Goal: Task Accomplishment & Management: Use online tool/utility

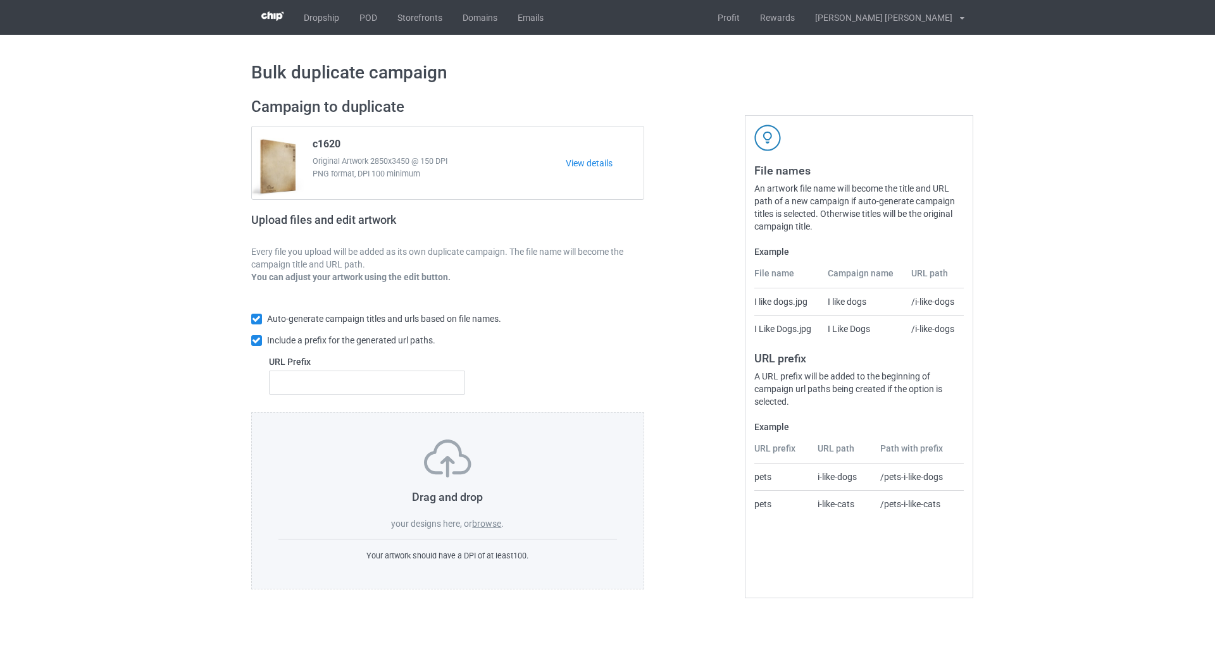
drag, startPoint x: 490, startPoint y: 537, endPoint x: 489, endPoint y: 529, distance: 8.3
click at [489, 530] on div "Drag and drop your designs here, or browse . Your artwork should have a DPI of …" at bounding box center [447, 500] width 393 height 177
click at [489, 529] on label "browse" at bounding box center [486, 524] width 29 height 10
click at [0, 0] on input "browse" at bounding box center [0, 0] width 0 height 0
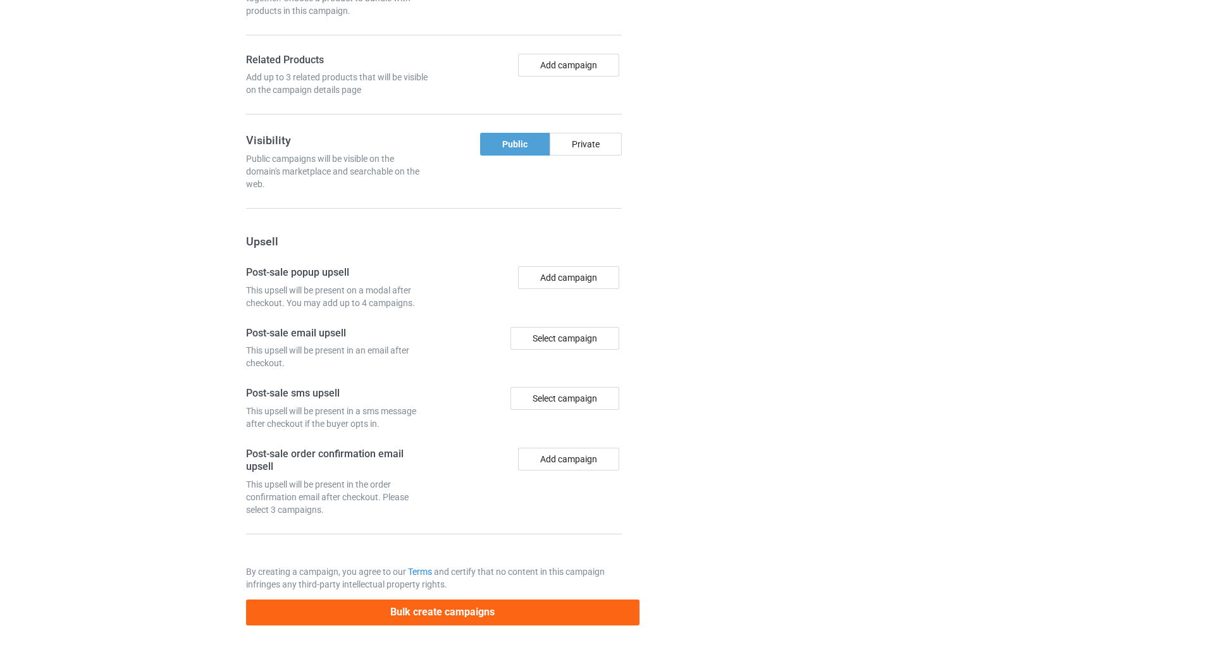
scroll to position [972, 0]
click at [337, 617] on button "Bulk create campaigns" at bounding box center [442, 613] width 393 height 26
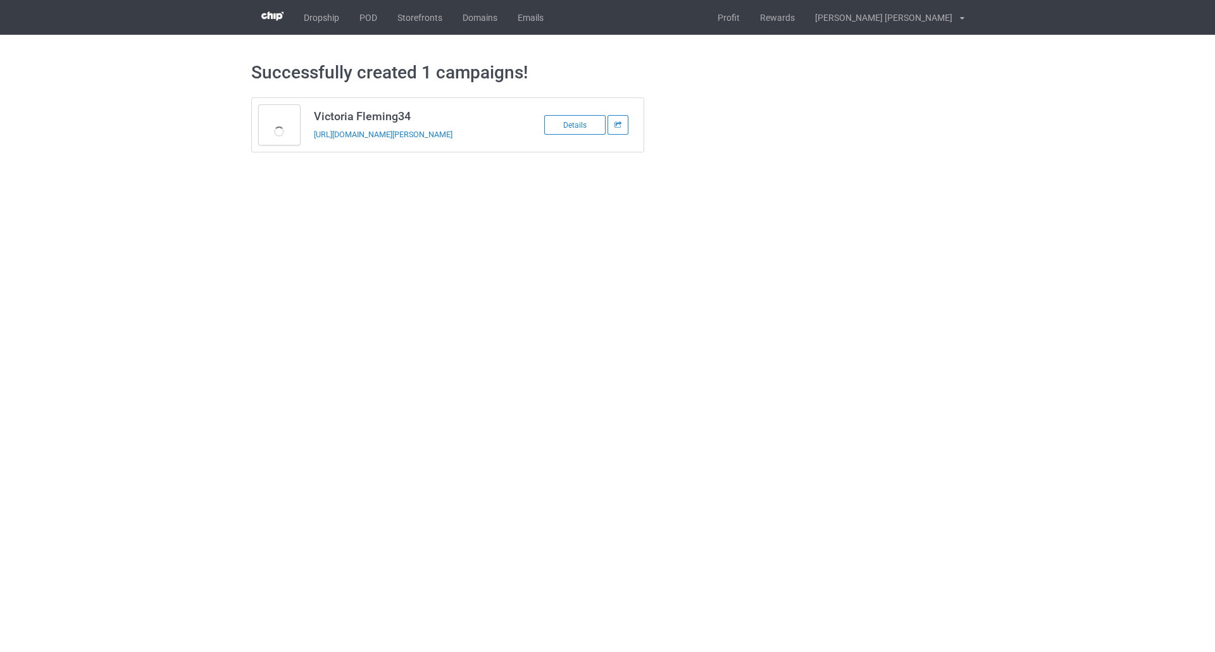
click at [152, 359] on body "Dropship POD Storefronts Domains Emails Profit Rewards Hoang Cong Anh Settings …" at bounding box center [607, 326] width 1215 height 652
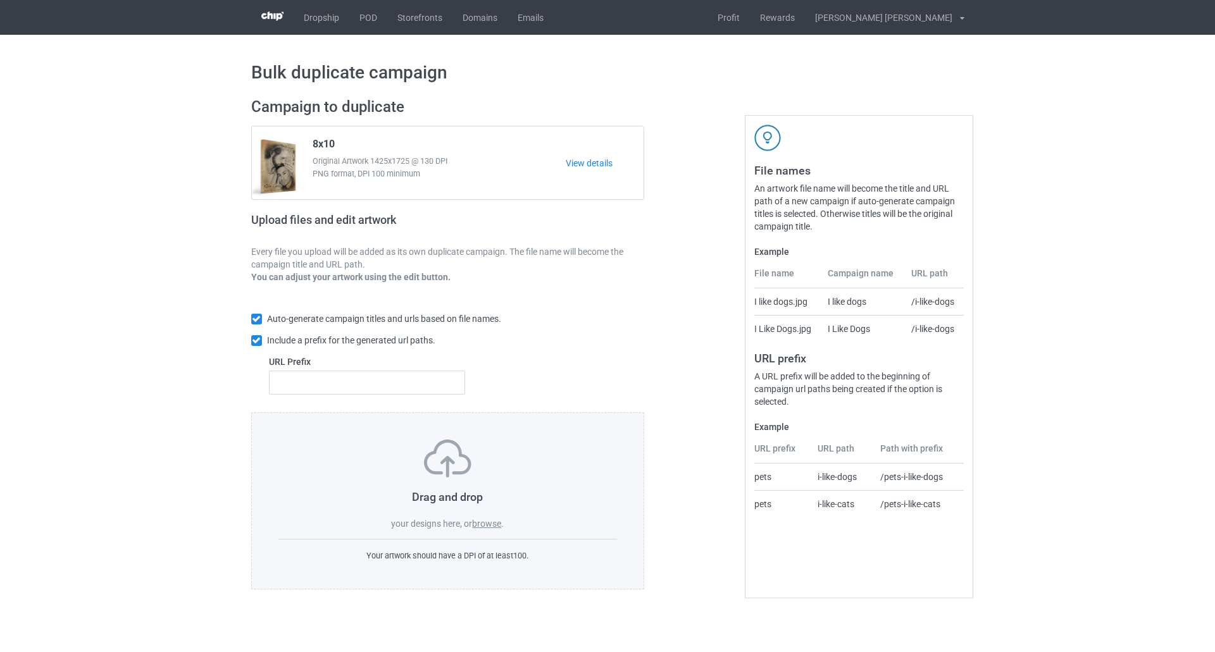
click at [155, 249] on div "Bulk duplicate campaign Campaign to duplicate 8x10 Original Artwork 1425x1725 @…" at bounding box center [607, 325] width 1215 height 581
click at [488, 528] on label "browse" at bounding box center [486, 524] width 29 height 10
click at [0, 0] on input "browse" at bounding box center [0, 0] width 0 height 0
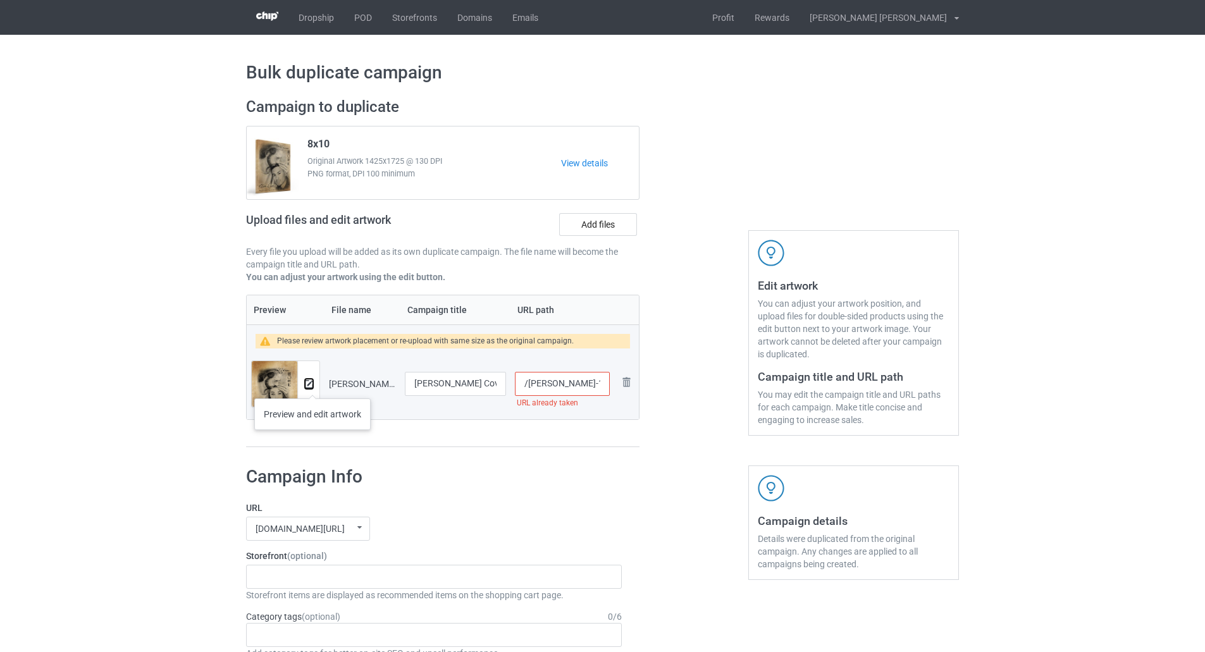
click at [309, 387] on img at bounding box center [309, 384] width 8 height 8
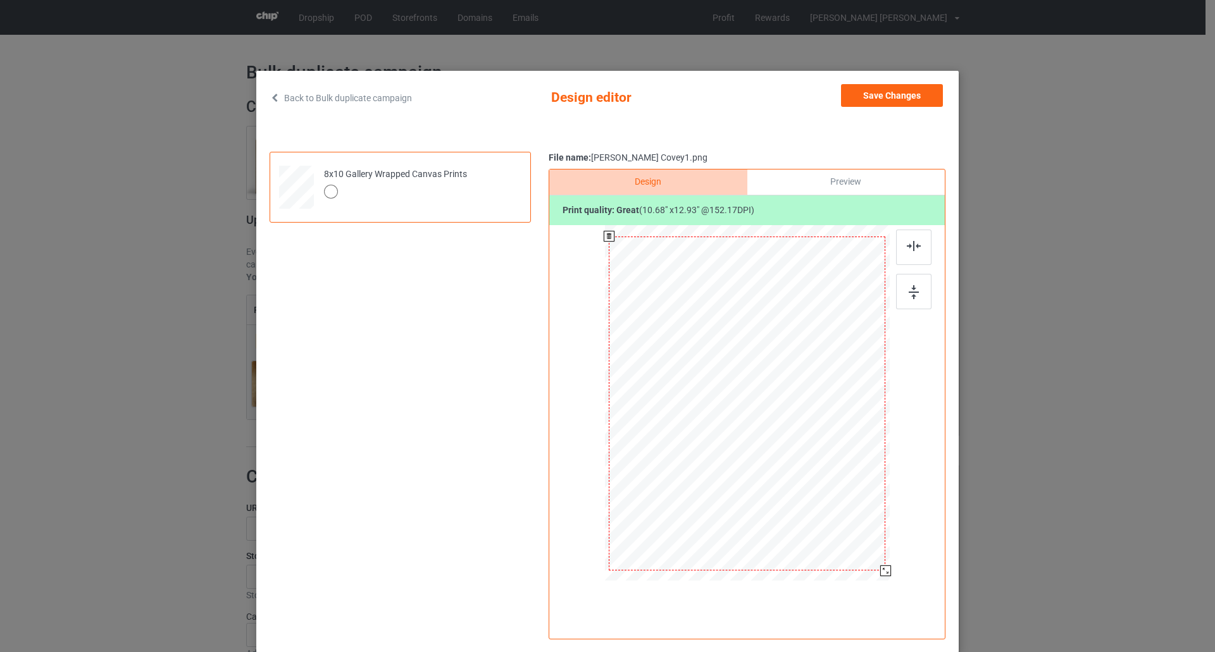
drag, startPoint x: 861, startPoint y: 546, endPoint x: 879, endPoint y: 571, distance: 30.4
click at [880, 571] on div at bounding box center [885, 571] width 11 height 11
click at [897, 89] on button "Save Changes" at bounding box center [892, 95] width 102 height 23
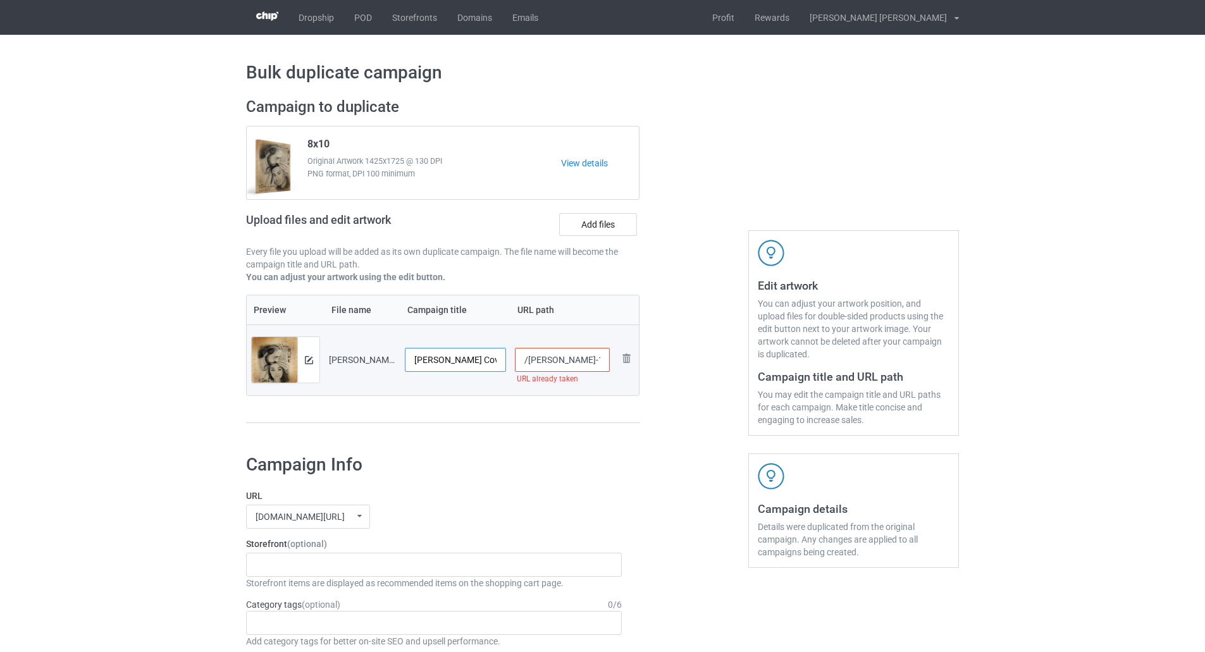
drag, startPoint x: 474, startPoint y: 366, endPoint x: 381, endPoint y: 364, distance: 93.0
click at [381, 364] on tr "Preview and edit artwork [PERSON_NAME] Covey1.png [PERSON_NAME] Covey1 /[PERSON…" at bounding box center [443, 360] width 392 height 71
type input "8x10ab"
drag, startPoint x: 598, startPoint y: 361, endPoint x: 529, endPoint y: 357, distance: 69.1
click at [529, 357] on input "/[PERSON_NAME]-1" at bounding box center [563, 360] width 96 height 24
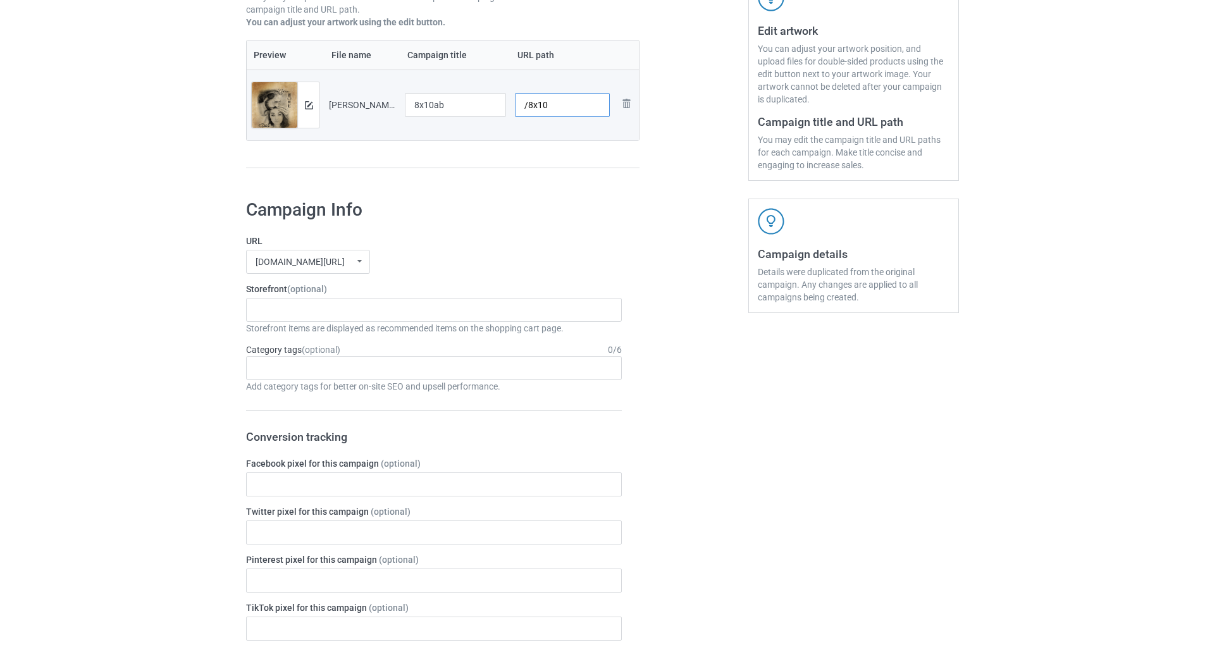
scroll to position [253, 0]
type input "/8x10"
click at [400, 319] on div "[PERSON_NAME] [PERSON_NAME] [PERSON_NAME] [PERSON_NAME] [PERSON_NAME] [PERSON_N…" at bounding box center [434, 312] width 376 height 24
type input "mau"
drag, startPoint x: 321, startPoint y: 320, endPoint x: 314, endPoint y: 337, distance: 18.7
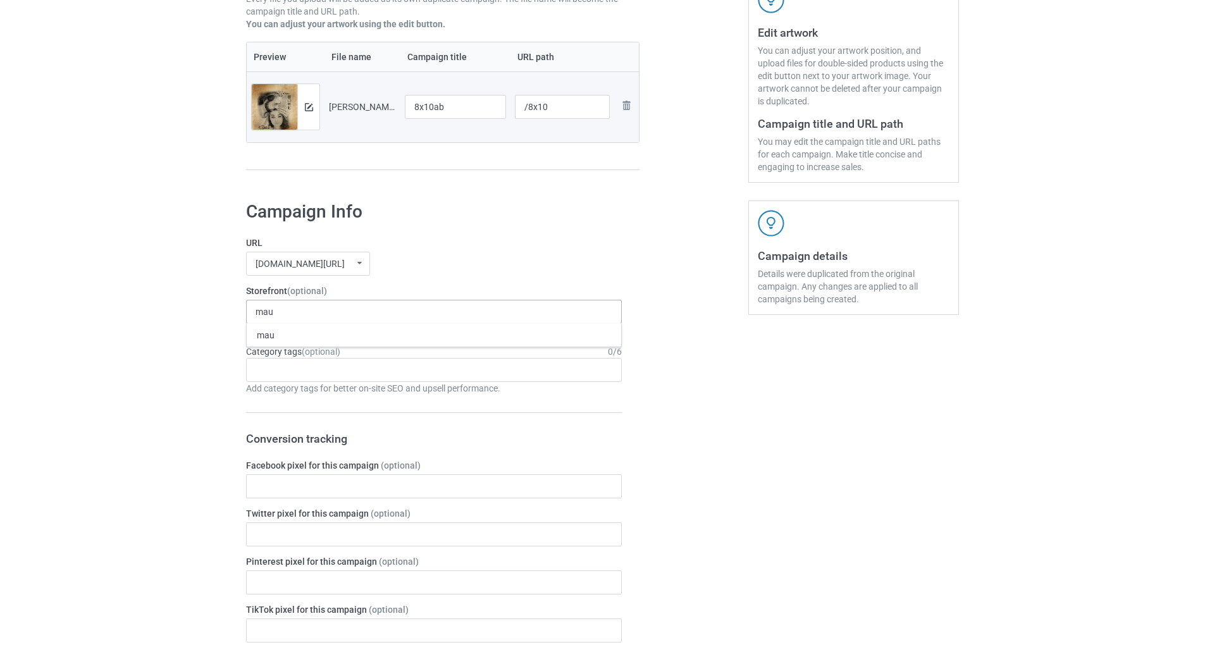
click at [321, 321] on div "[PERSON_NAME] 63cbcc77a5eb320033d96b21" at bounding box center [434, 312] width 376 height 24
click at [314, 337] on div "mau" at bounding box center [434, 334] width 374 height 23
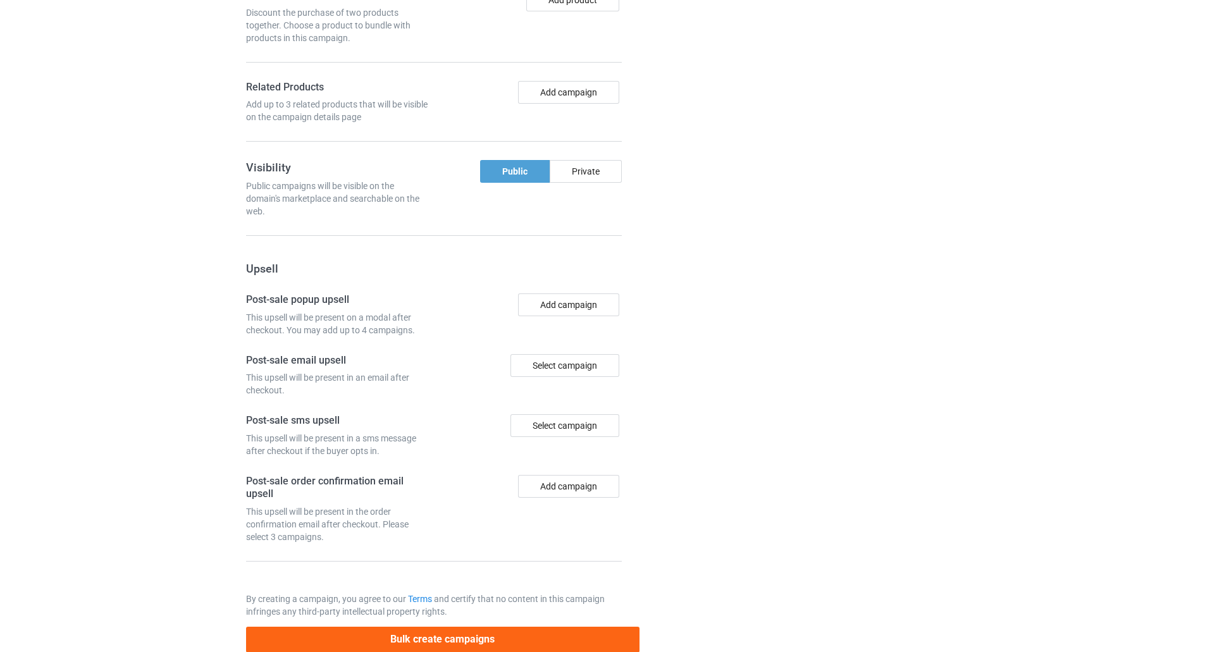
scroll to position [972, 0]
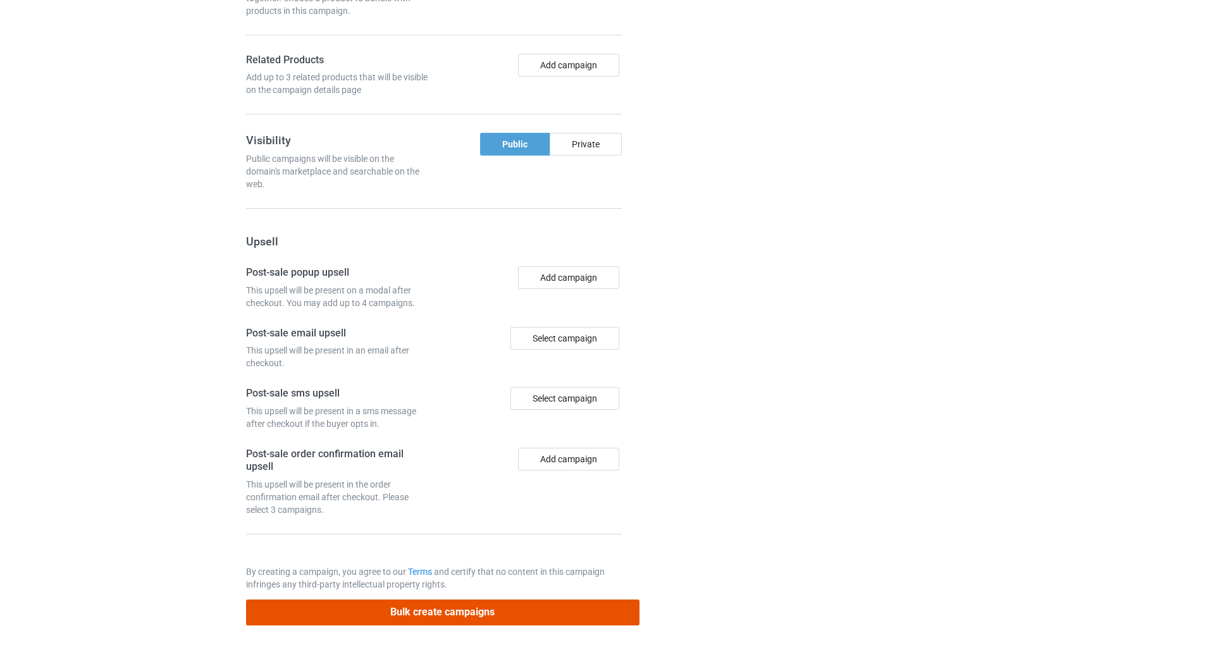
click at [581, 606] on button "Bulk create campaigns" at bounding box center [442, 613] width 393 height 26
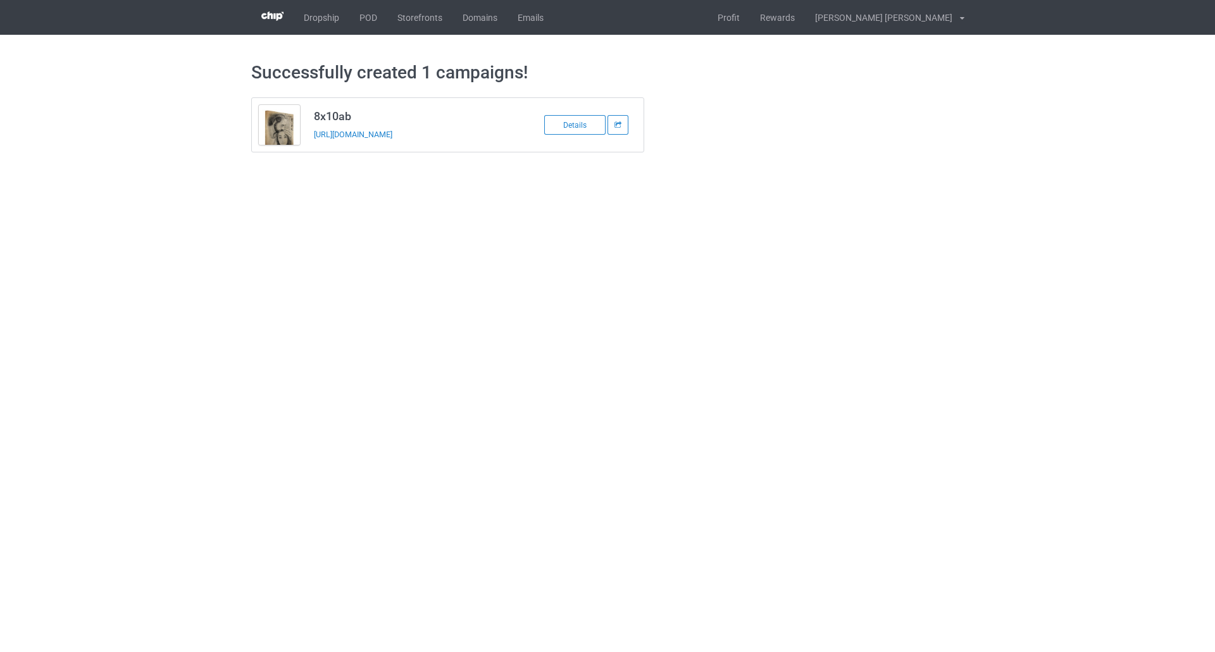
click at [587, 572] on body "Dropship POD Storefronts Domains Emails Profit Rewards [PERSON_NAME] [PERSON_NA…" at bounding box center [607, 326] width 1215 height 652
click at [370, 25] on link "POD" at bounding box center [368, 17] width 38 height 35
